Goal: Task Accomplishment & Management: Complete application form

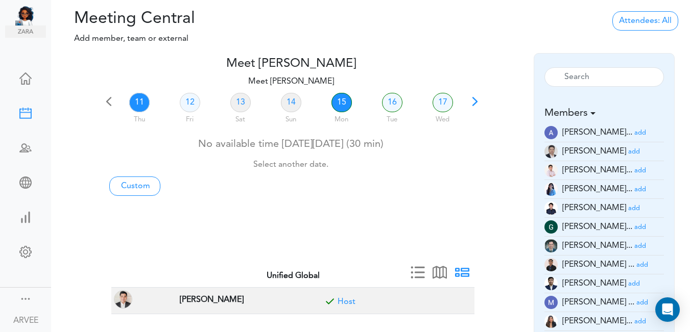
click at [338, 105] on link "15" at bounding box center [341, 102] width 20 height 19
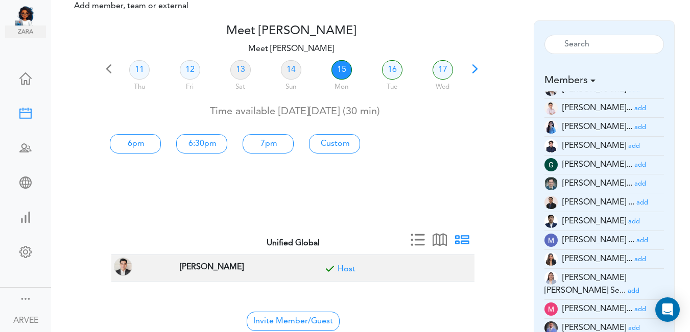
scroll to position [35, 0]
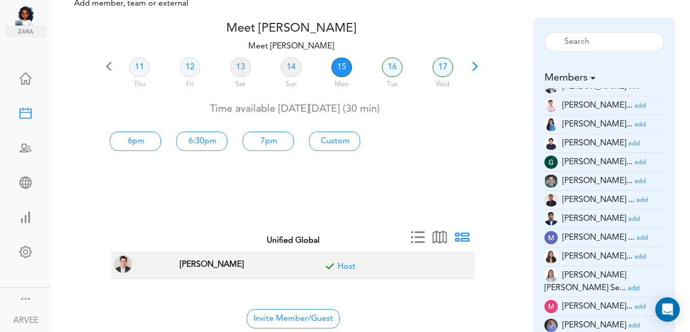
click at [634, 304] on small "add" at bounding box center [640, 307] width 12 height 7
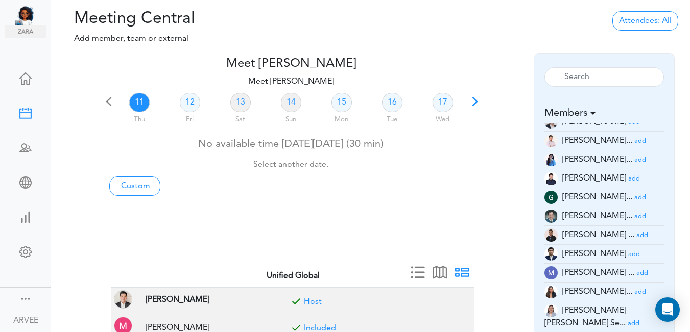
scroll to position [285, 0]
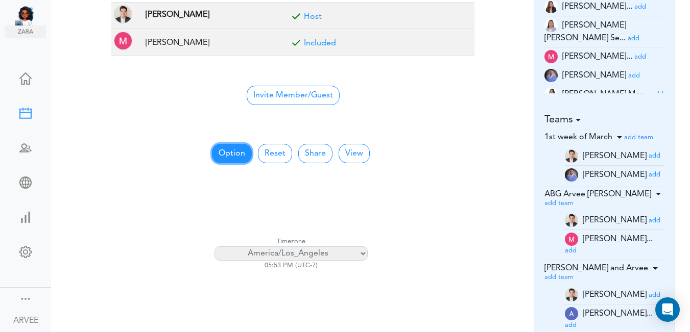
click at [227, 152] on button "Option" at bounding box center [232, 153] width 40 height 19
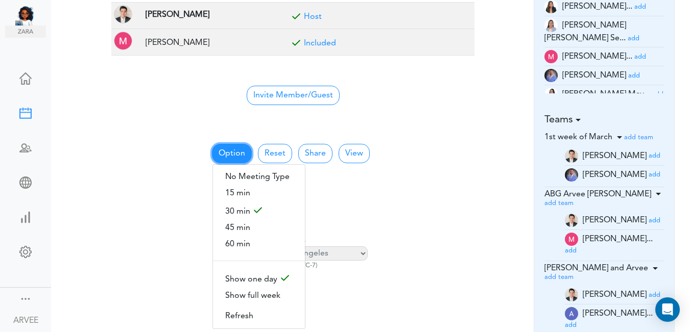
click at [227, 152] on button "Option" at bounding box center [232, 153] width 40 height 19
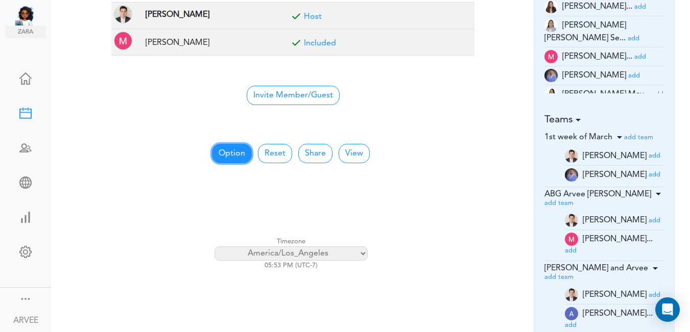
click at [230, 146] on button "Option" at bounding box center [232, 153] width 40 height 19
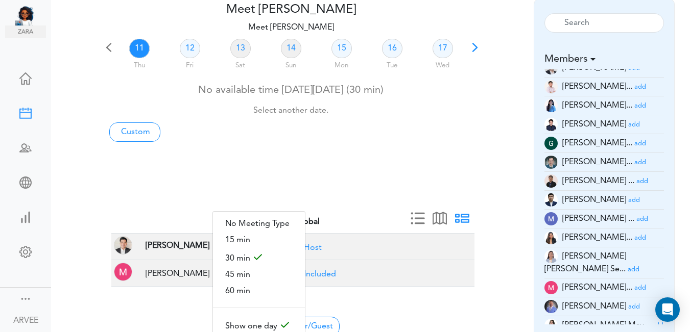
scroll to position [0, 0]
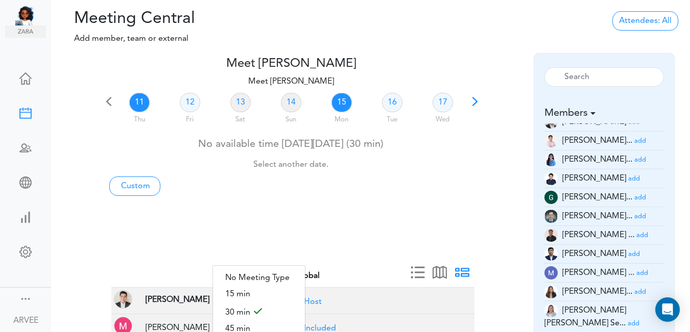
click at [335, 104] on link "15" at bounding box center [341, 102] width 20 height 19
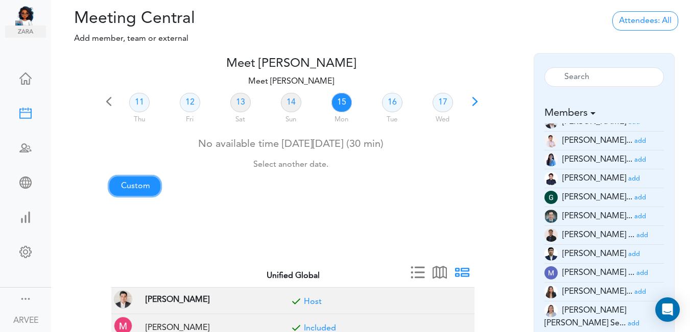
click at [119, 190] on link "Custom" at bounding box center [134, 186] width 51 height 19
type input "Meet [PERSON_NAME]"
type input "[URL][DOMAIN_NAME][SECURITY_DATA]"
type input "[DATE]T17:00"
type input "[DATE]T17:30"
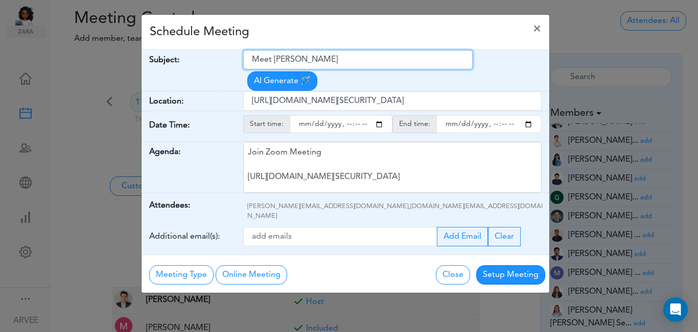
drag, startPoint x: 253, startPoint y: 59, endPoint x: 339, endPoint y: 53, distance: 85.5
click at [339, 53] on input "Meet [PERSON_NAME]" at bounding box center [357, 59] width 229 height 19
paste input "[PERSON_NAME]- 2021 Amended Return"
type input "[PERSON_NAME]- 2021 Amended Return"
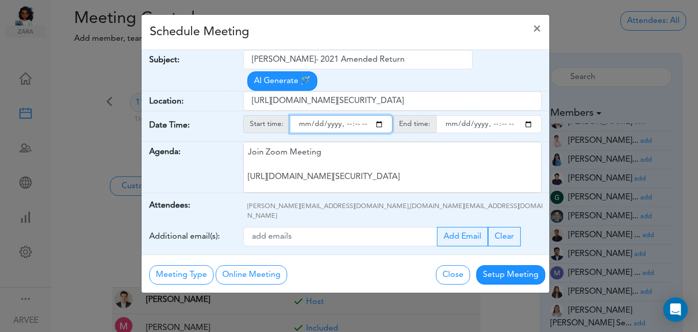
click at [379, 115] on input "starttime" at bounding box center [341, 124] width 103 height 18
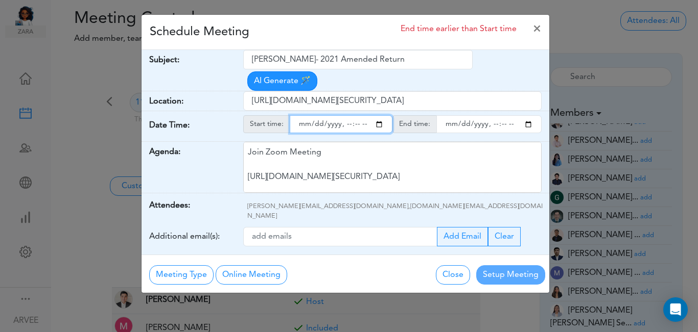
click at [346, 115] on input "starttime" at bounding box center [341, 124] width 103 height 18
type input "[DATE]T15:00"
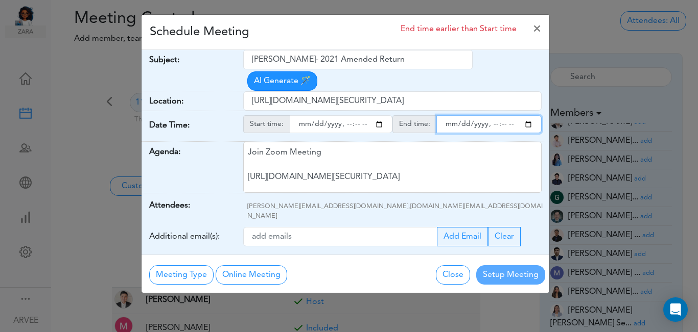
click at [526, 115] on input "endtime" at bounding box center [488, 124] width 105 height 18
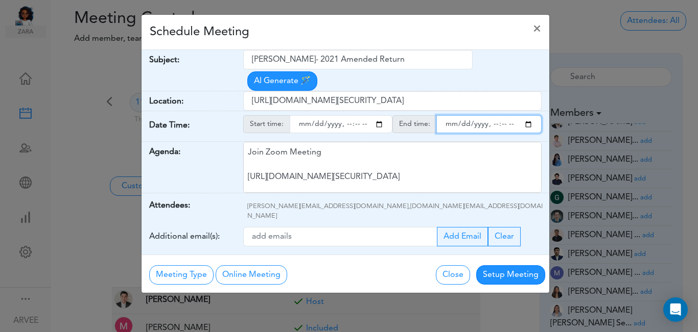
click at [490, 115] on input "endtime" at bounding box center [488, 124] width 105 height 18
type input "[DATE]T15:30"
click at [419, 40] on div "Schedule Meeting ×" at bounding box center [345, 32] width 408 height 35
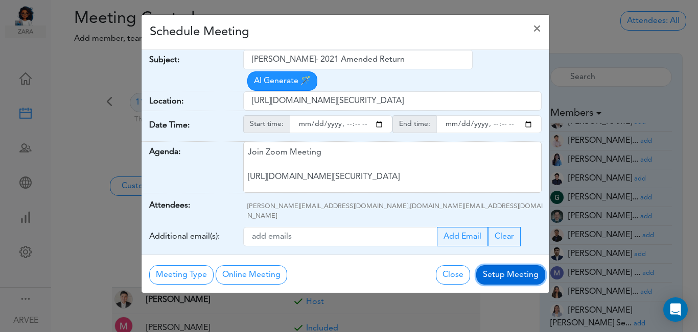
click at [515, 266] on button "Setup Meeting" at bounding box center [510, 275] width 69 height 19
